Goal: Browse casually: Explore the website without a specific task or goal

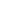
scroll to position [9735, 0]
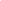
scroll to position [9735, 0]
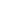
scroll to position [9735, 0]
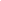
scroll to position [9735, 0]
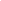
scroll to position [9735, 0]
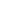
scroll to position [9735, 0]
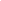
scroll to position [9735, 0]
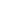
scroll to position [9735, 0]
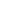
scroll to position [9735, 0]
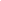
scroll to position [9735, 0]
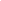
scroll to position [9735, 0]
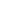
scroll to position [9735, 0]
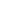
scroll to position [9735, 0]
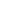
scroll to position [9735, 0]
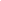
scroll to position [9735, 0]
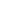
scroll to position [9735, 0]
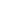
scroll to position [9735, 0]
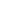
scroll to position [9735, 0]
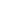
scroll to position [9735, 0]
